Goal: Task Accomplishment & Management: Use online tool/utility

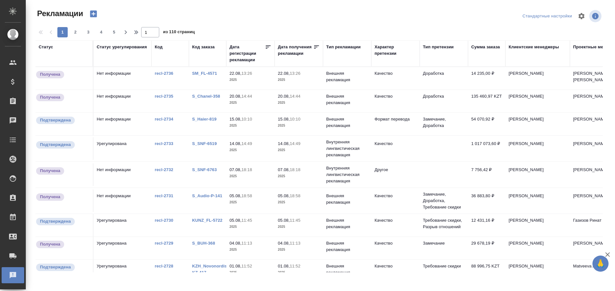
click at [205, 71] on link "SM_FL-4571" at bounding box center [204, 73] width 25 height 5
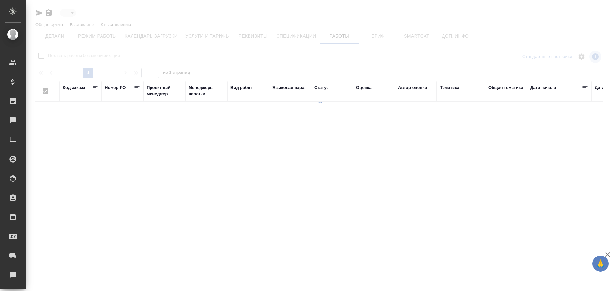
type input "active"
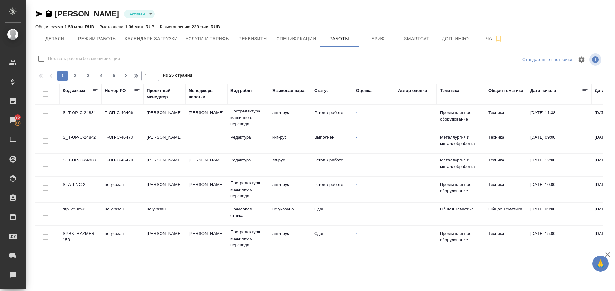
click at [90, 129] on td "S_ATLNC-2" at bounding box center [81, 117] width 42 height 23
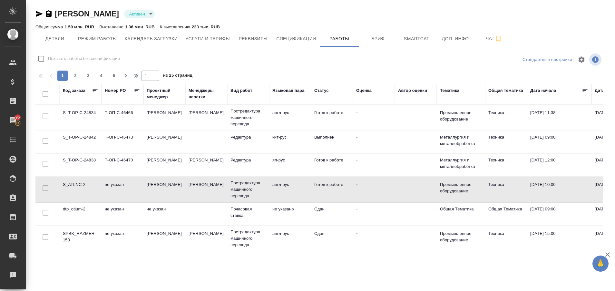
click at [90, 129] on td "S_ATLNC-2" at bounding box center [81, 117] width 42 height 23
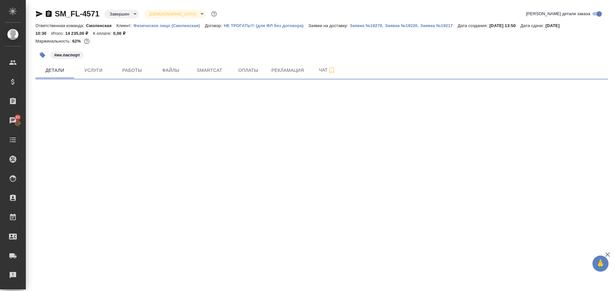
select select "RU"
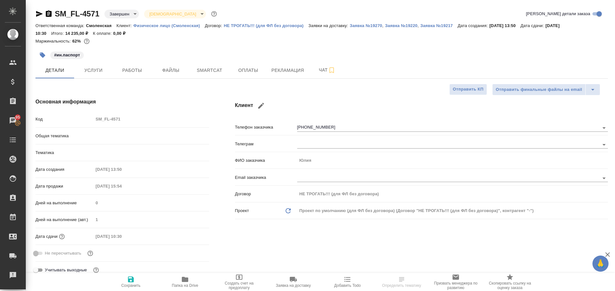
type textarea "x"
type input "[PERSON_NAME]"
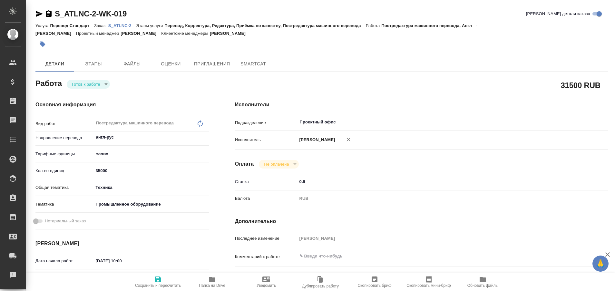
type textarea "x"
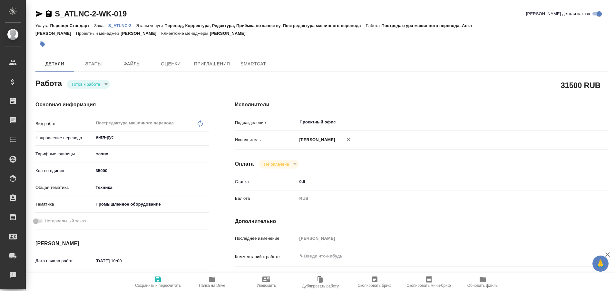
type textarea "x"
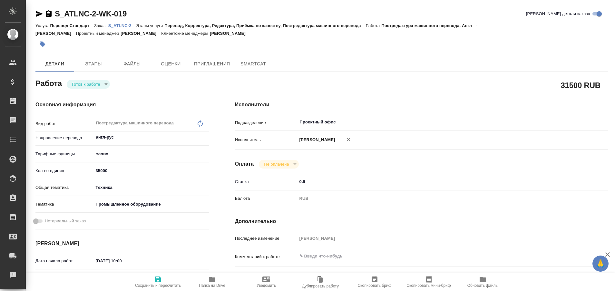
type textarea "x"
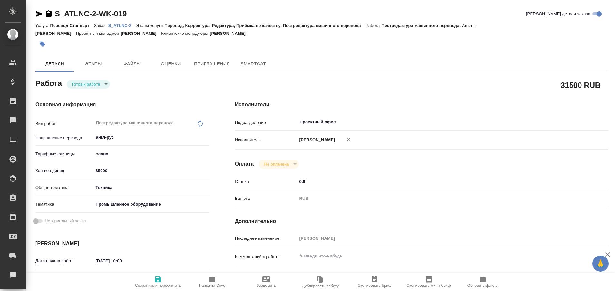
type textarea "x"
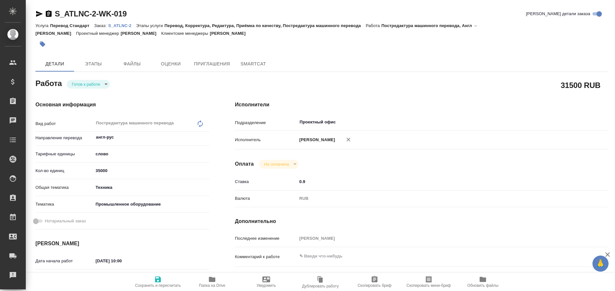
type textarea "x"
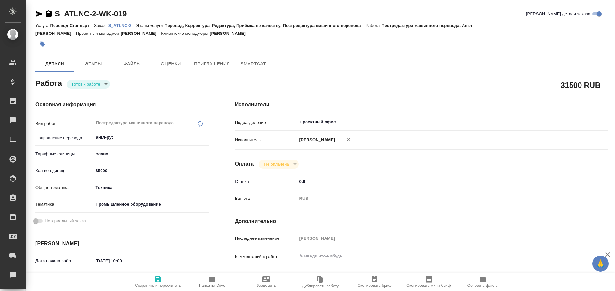
type textarea "x"
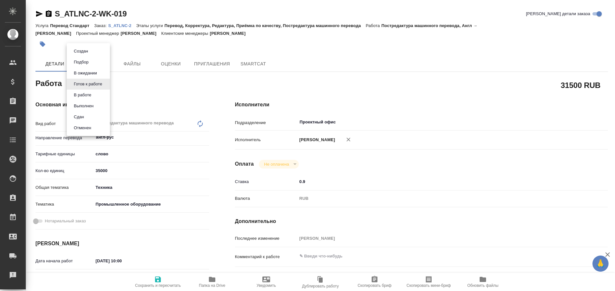
click at [107, 86] on body "🙏 .cls-1 fill:#fff; AWATERA Plastinina Anastasia Клиенты Спецификации Заказы Ча…" at bounding box center [307, 145] width 615 height 291
type textarea "x"
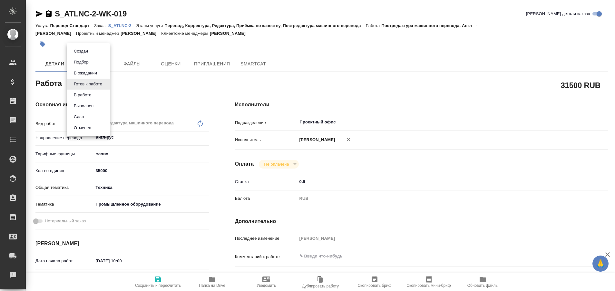
type textarea "x"
click at [96, 96] on li "В работе" at bounding box center [88, 95] width 43 height 11
type textarea "x"
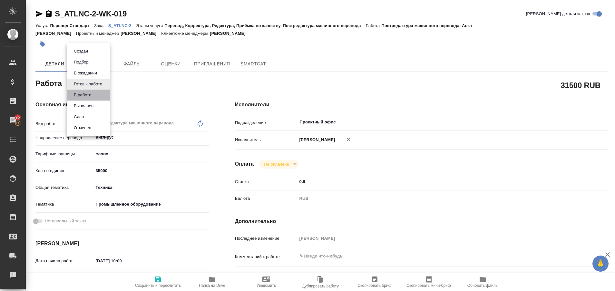
type textarea "x"
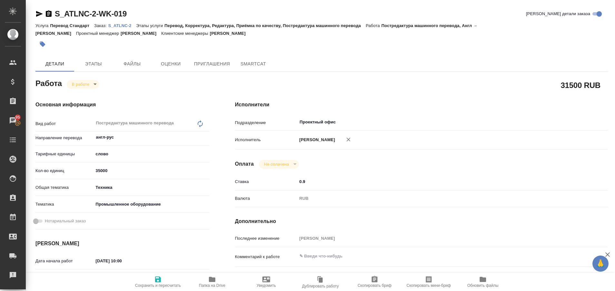
click at [123, 26] on p "S_ATLNC-2" at bounding box center [122, 25] width 28 height 5
type textarea "x"
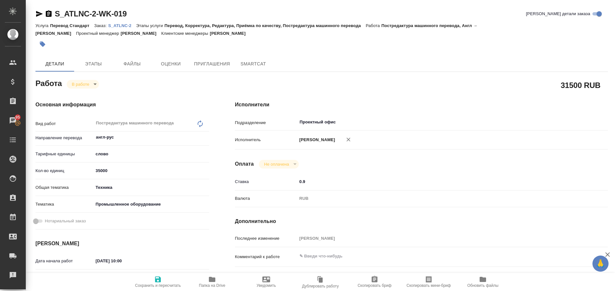
type textarea "x"
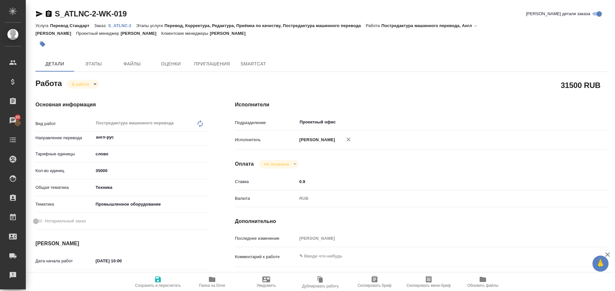
type textarea "x"
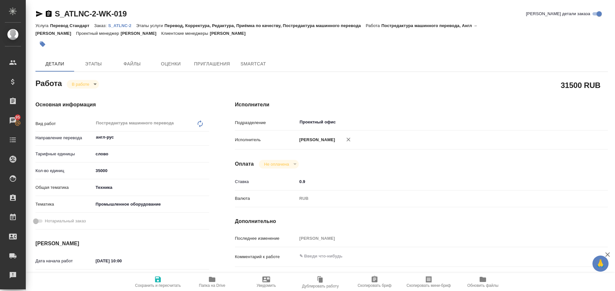
type textarea "x"
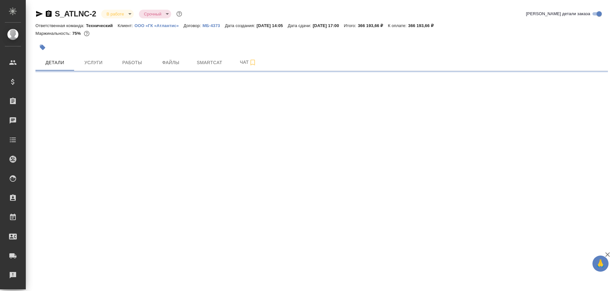
select select "RU"
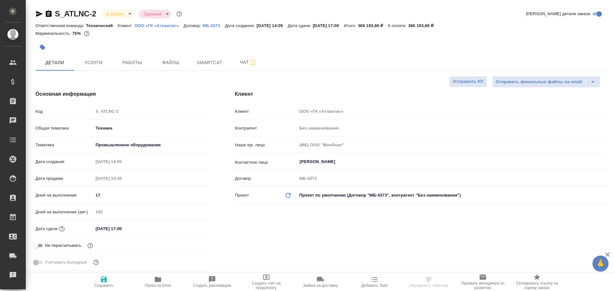
type textarea "x"
click at [132, 62] on span "Работы" at bounding box center [132, 63] width 31 height 8
